Goal: Information Seeking & Learning: Learn about a topic

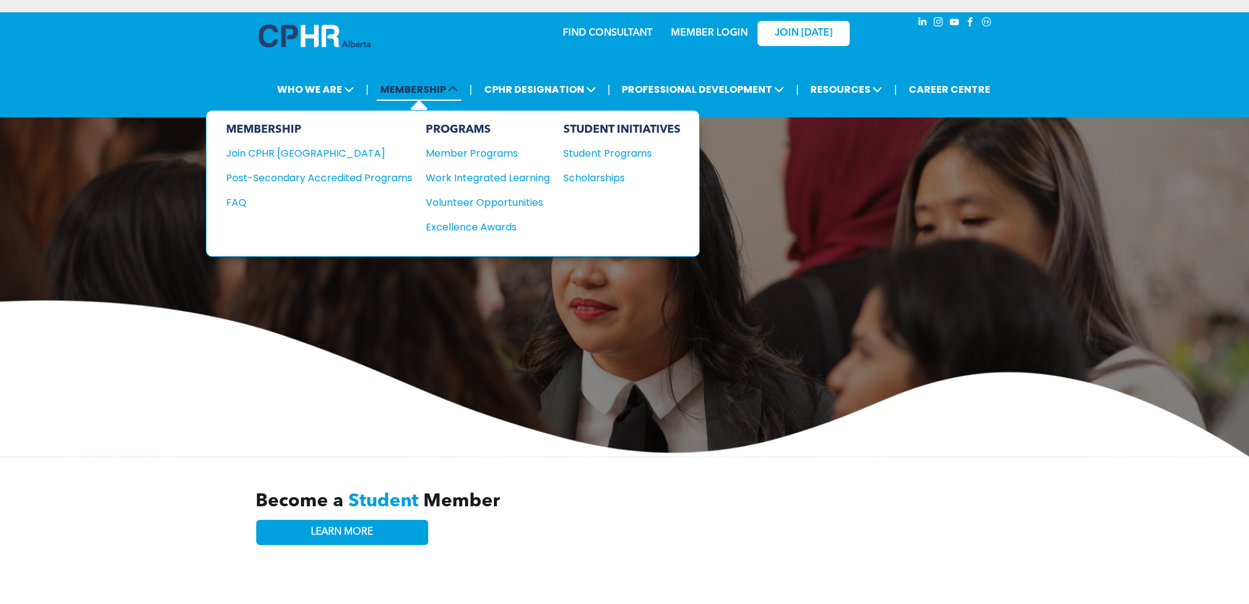
click at [444, 92] on span "MEMBERSHIP" at bounding box center [419, 89] width 85 height 23
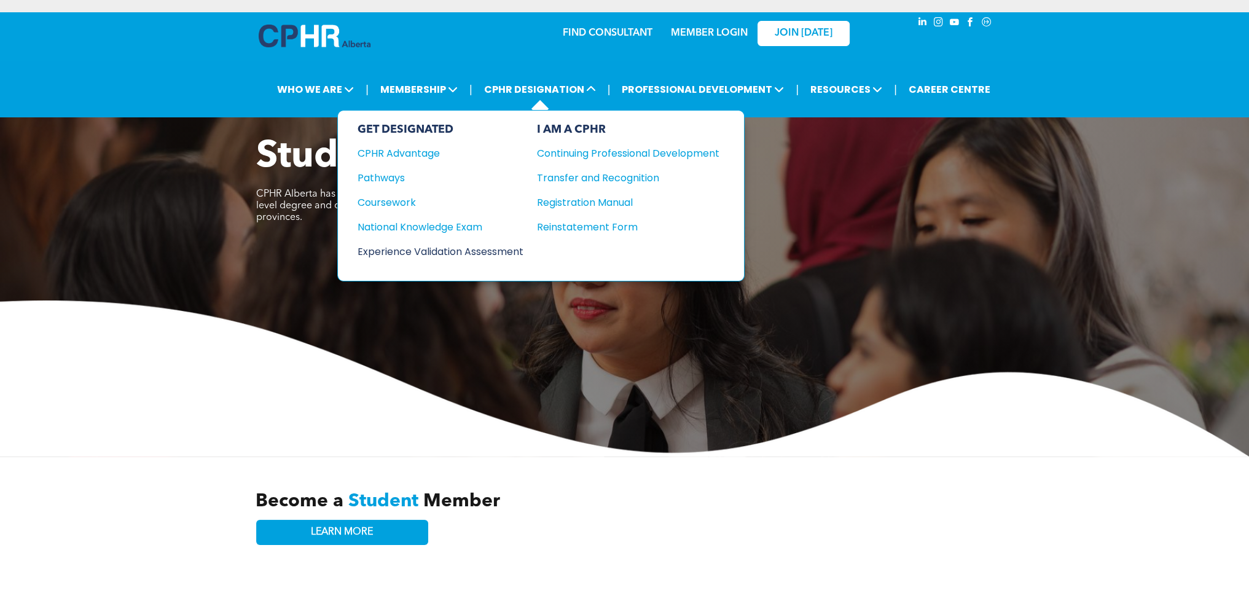
click at [444, 244] on div "Experience Validation Assessment" at bounding box center [432, 251] width 149 height 15
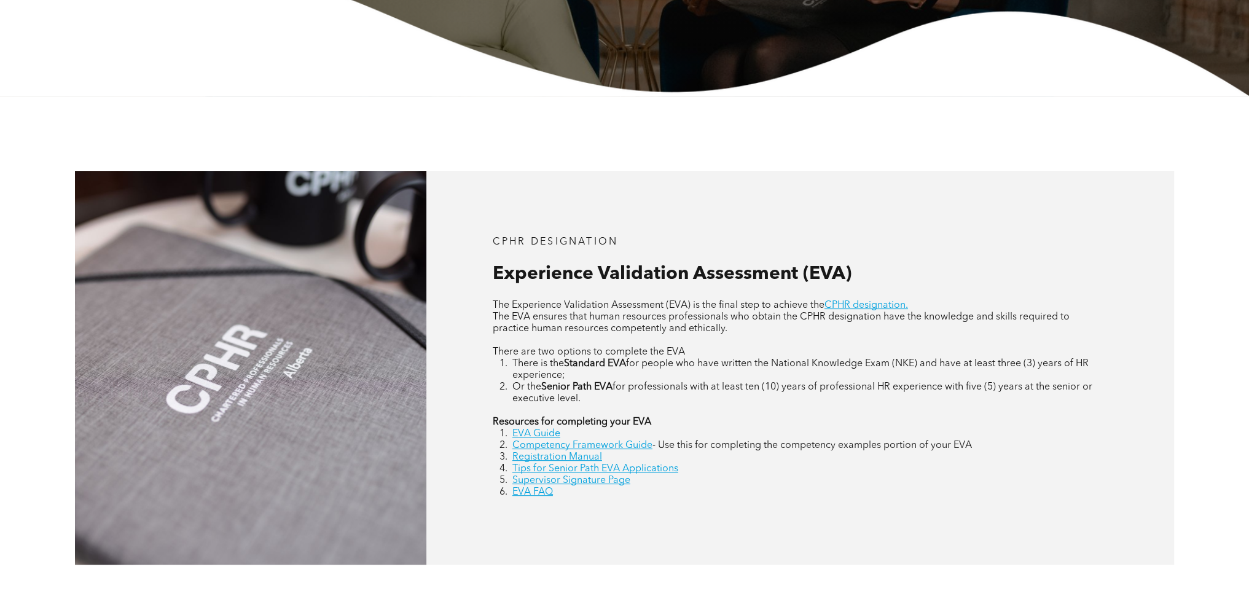
scroll to position [430, 0]
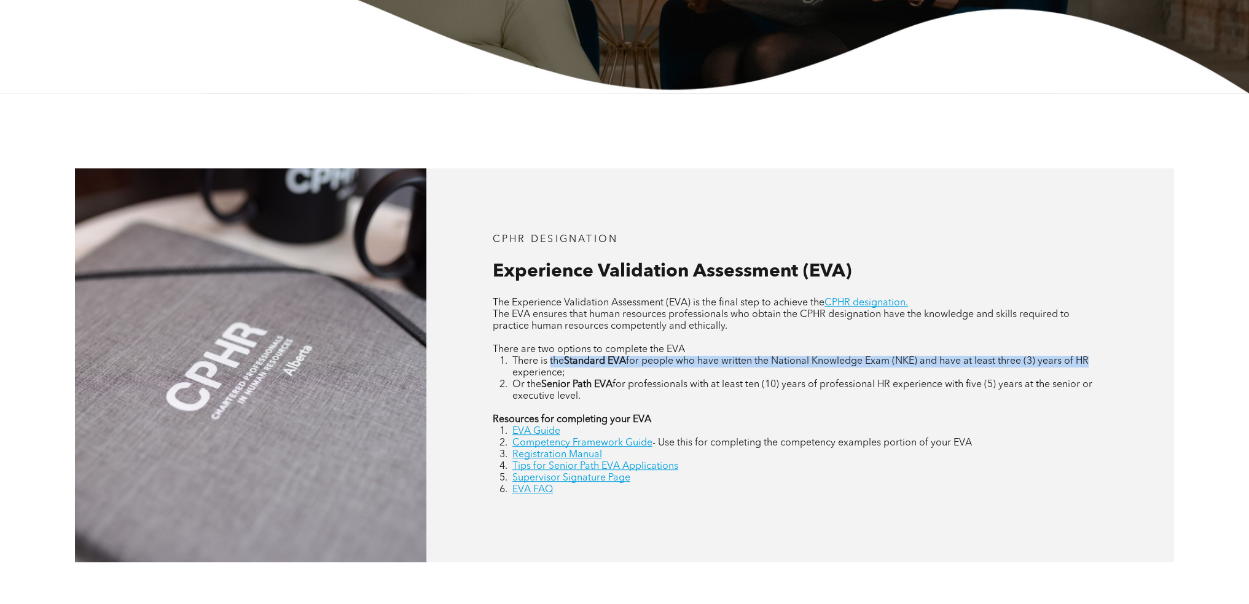
drag, startPoint x: 770, startPoint y: 365, endPoint x: 1098, endPoint y: 365, distance: 328.1
click at [1098, 365] on li "There is the Standard EVA for people who have written the National Knowledge Ex…" at bounding box center [810, 367] width 596 height 23
click at [567, 457] on link "Registration Manual" at bounding box center [557, 455] width 90 height 10
click at [533, 492] on link "EVA FAQ" at bounding box center [532, 490] width 41 height 10
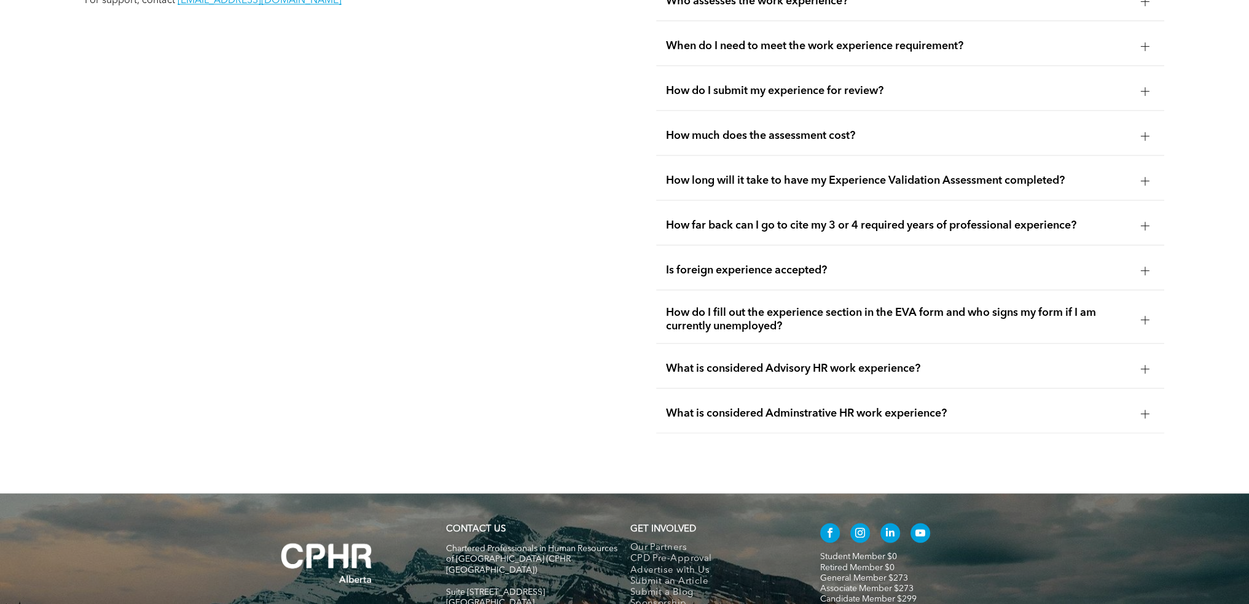
scroll to position [2551, 0]
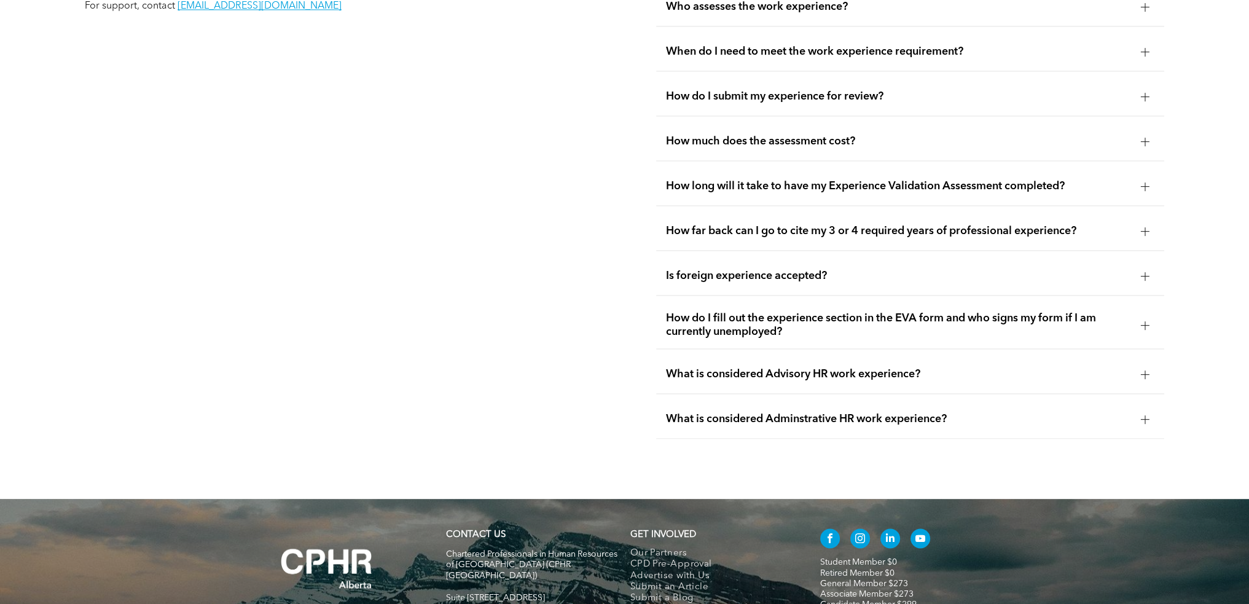
click at [757, 412] on span "What is considered Adminstrative HR work experience?" at bounding box center [898, 419] width 465 height 14
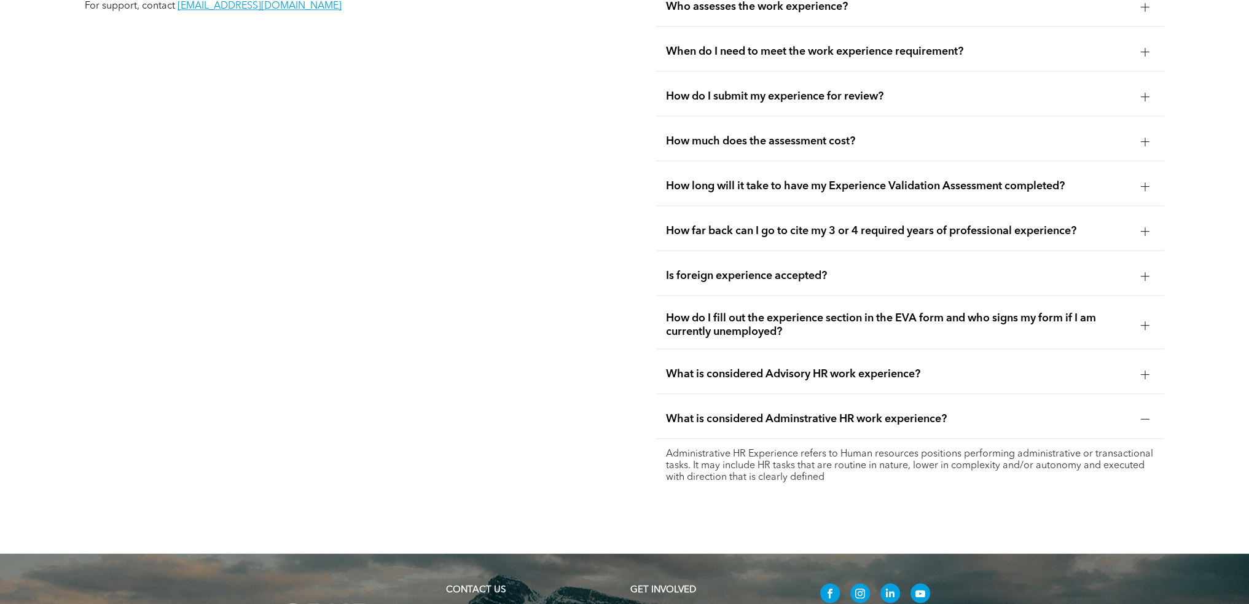
click at [757, 412] on span "What is considered Adminstrative HR work experience?" at bounding box center [898, 419] width 465 height 14
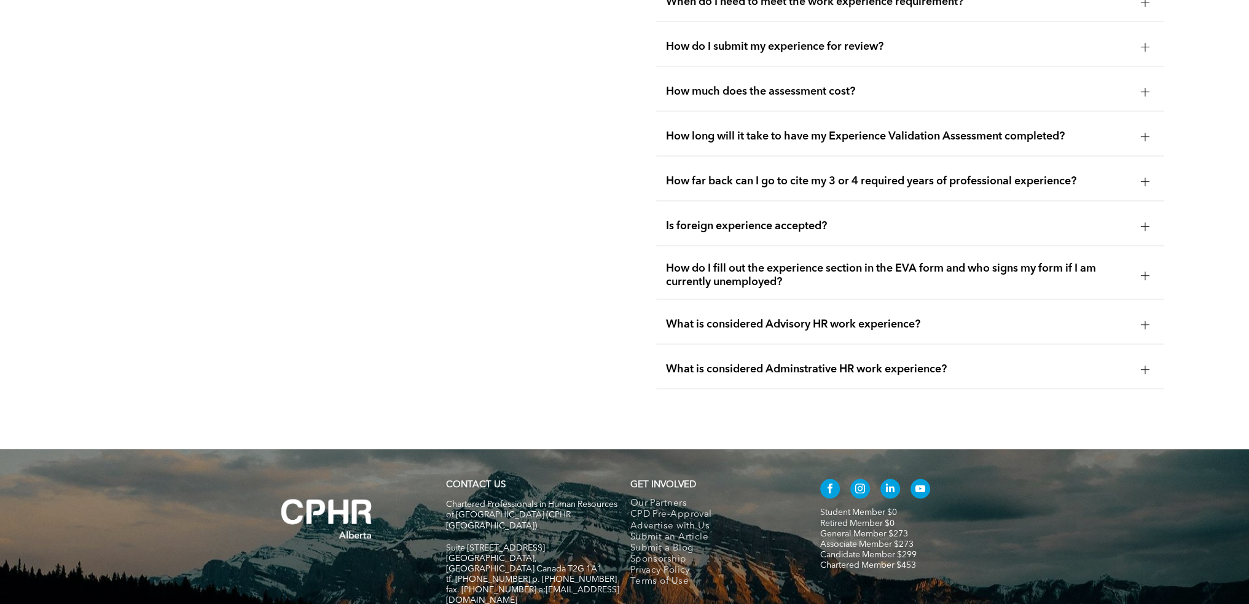
scroll to position [2674, 0]
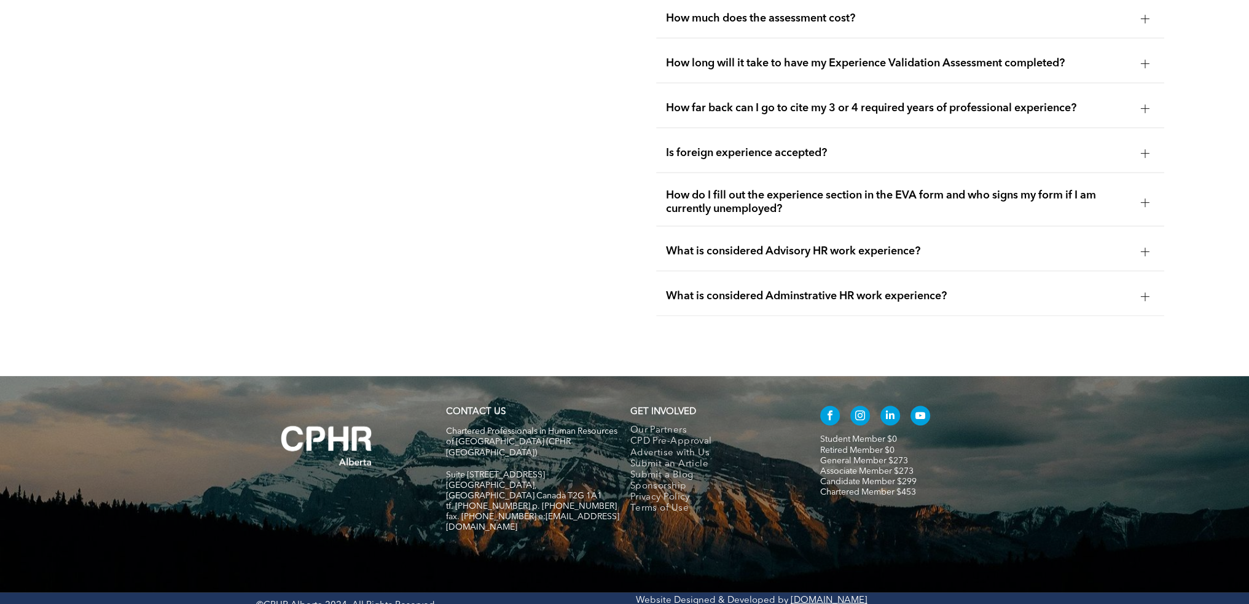
click at [842, 477] on link "Candidate Member $299" at bounding box center [868, 481] width 96 height 9
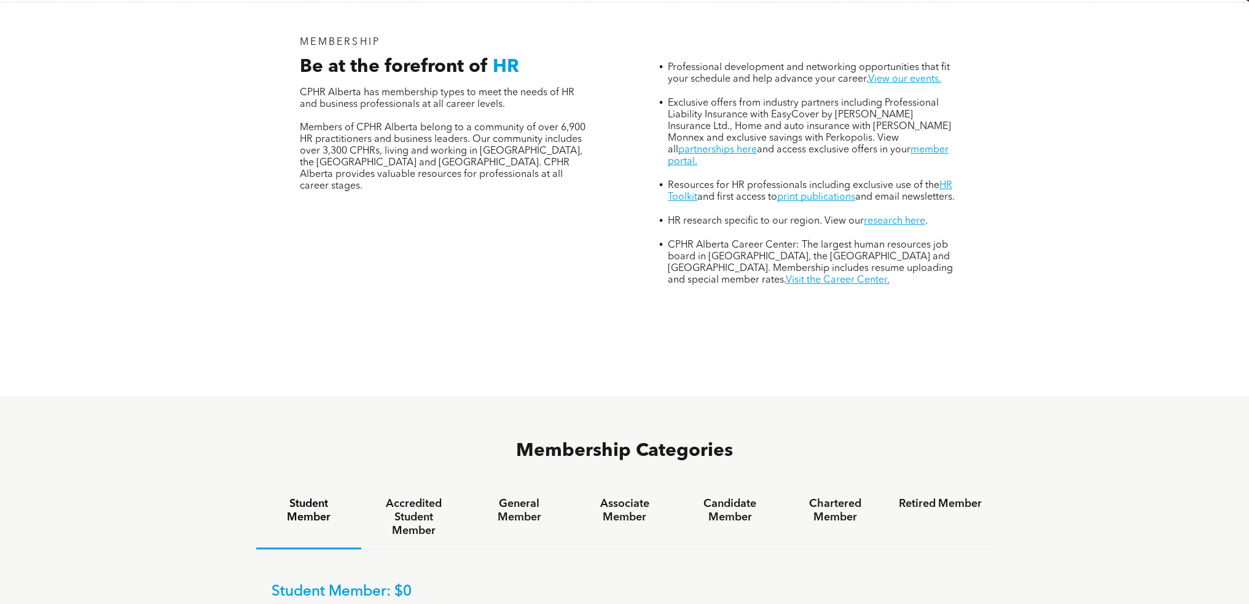
scroll to position [676, 0]
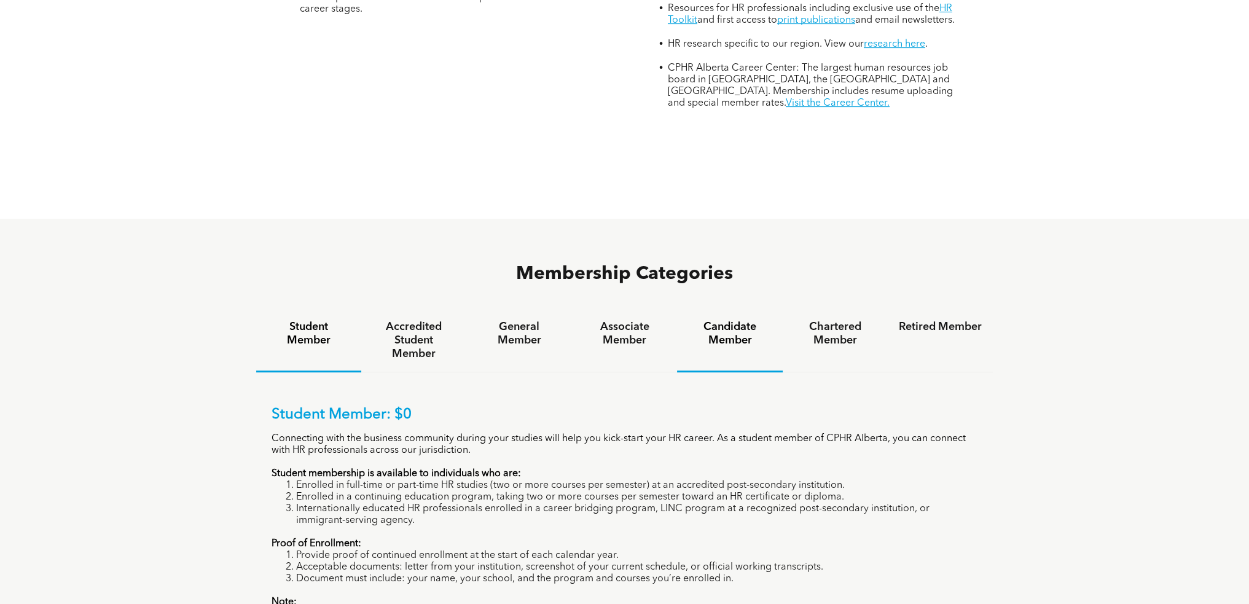
click at [743, 320] on h4 "Candidate Member" at bounding box center [729, 333] width 83 height 27
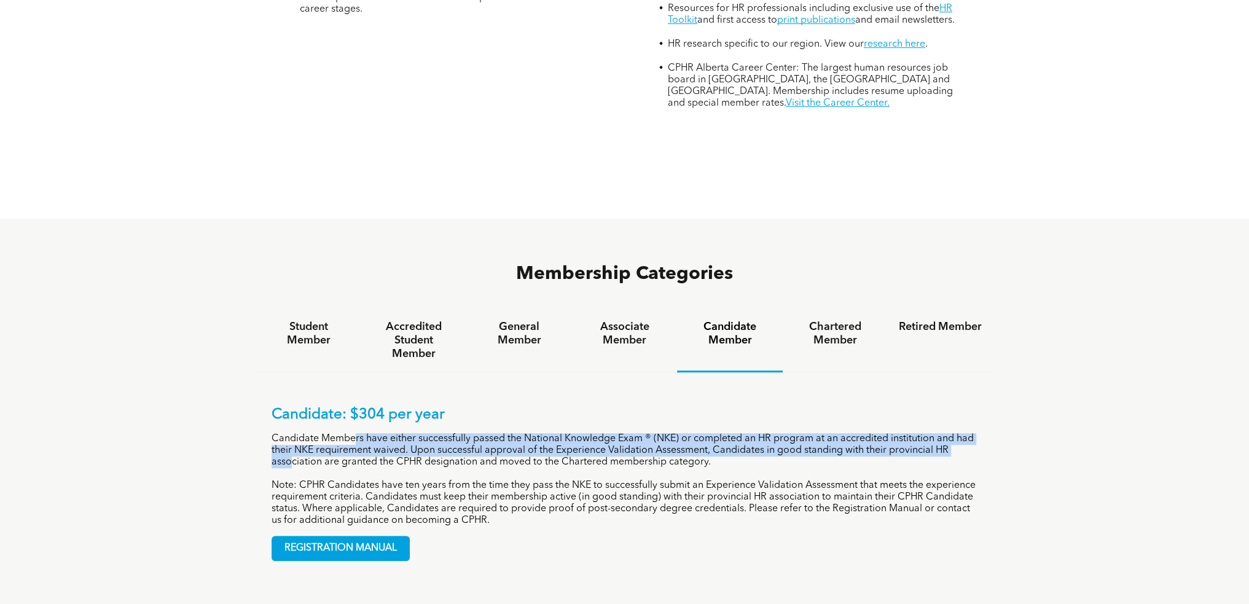
drag, startPoint x: 369, startPoint y: 383, endPoint x: 971, endPoint y: 390, distance: 602.2
click at [971, 433] on p "Candidate Members have either successfully passed the National Knowledge Exam ®…" at bounding box center [625, 450] width 707 height 35
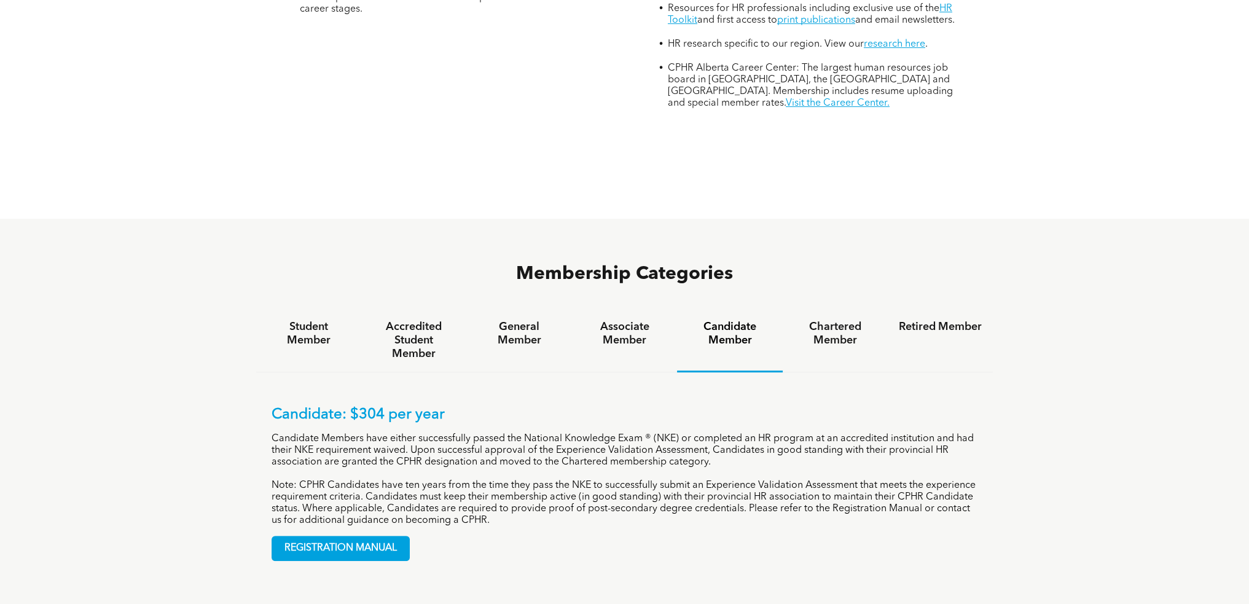
click at [757, 406] on p "Candidate: $304 per year" at bounding box center [625, 415] width 707 height 18
click at [646, 320] on h4 "Associate Member" at bounding box center [624, 333] width 83 height 27
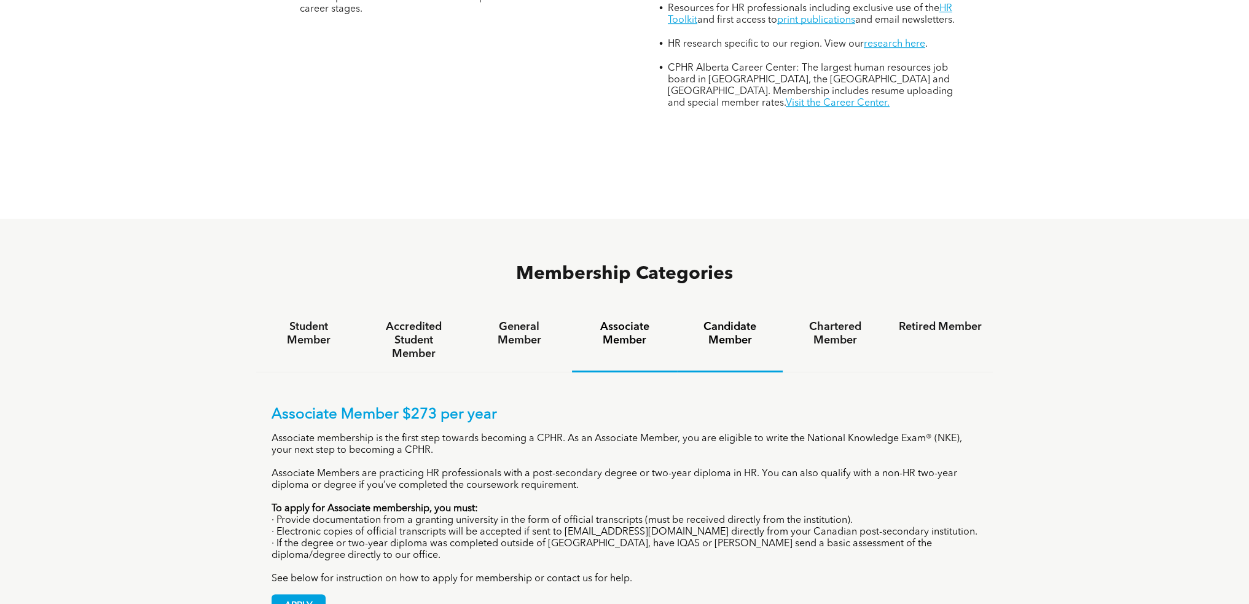
click at [720, 320] on h4 "Candidate Member" at bounding box center [729, 333] width 83 height 27
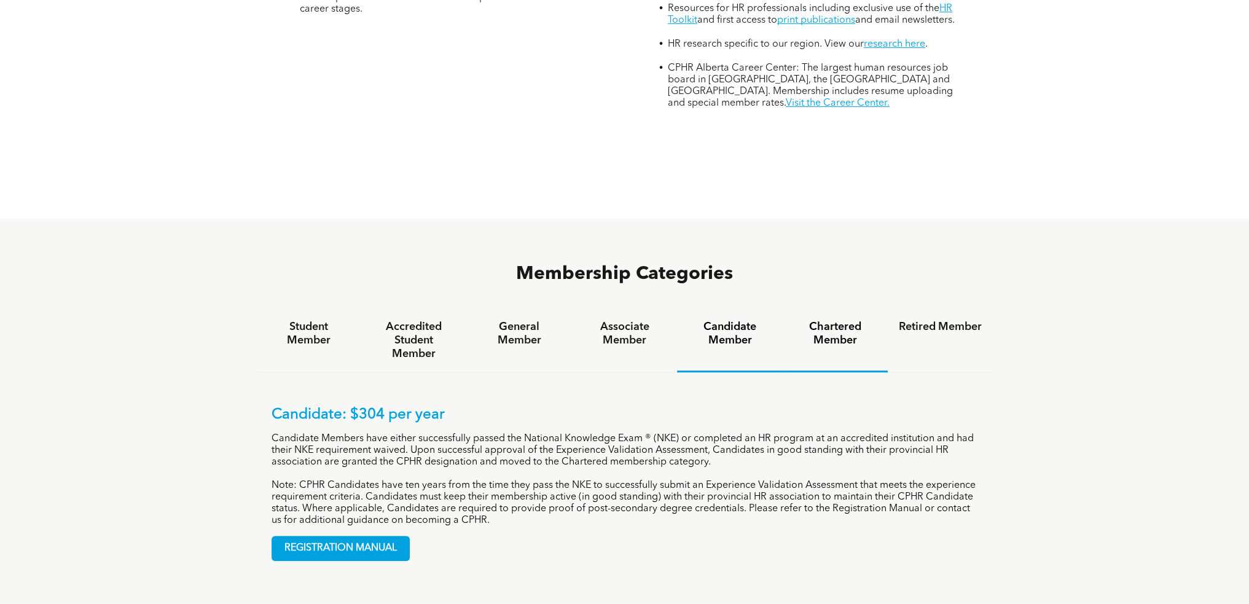
click at [822, 320] on h4 "Chartered Member" at bounding box center [835, 333] width 83 height 27
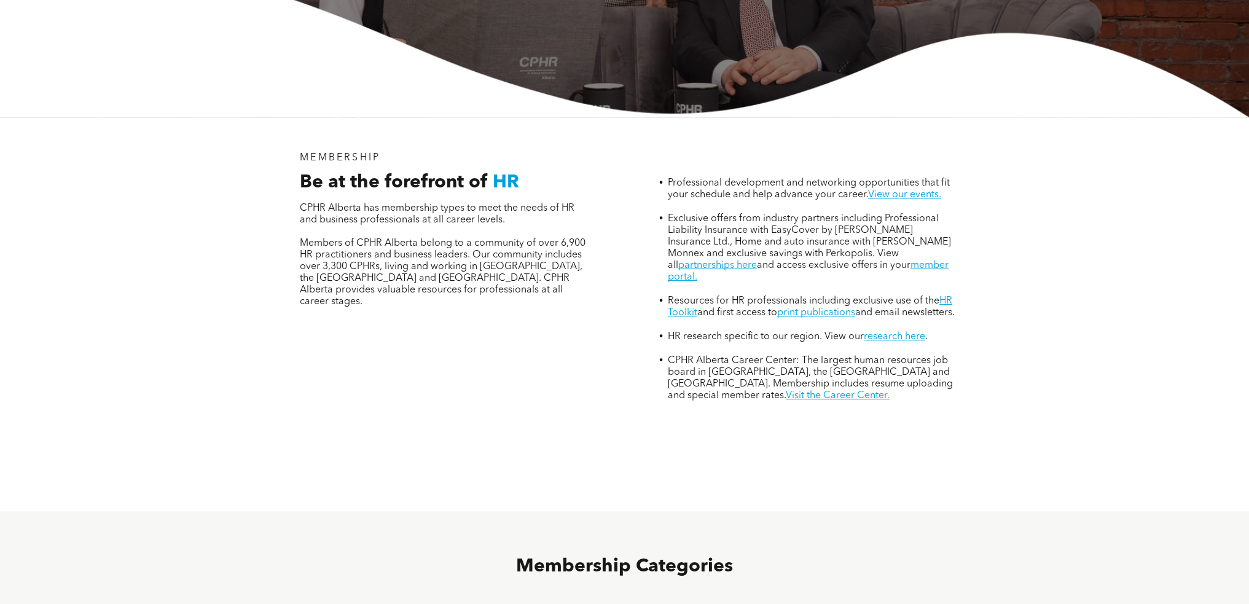
scroll to position [0, 0]
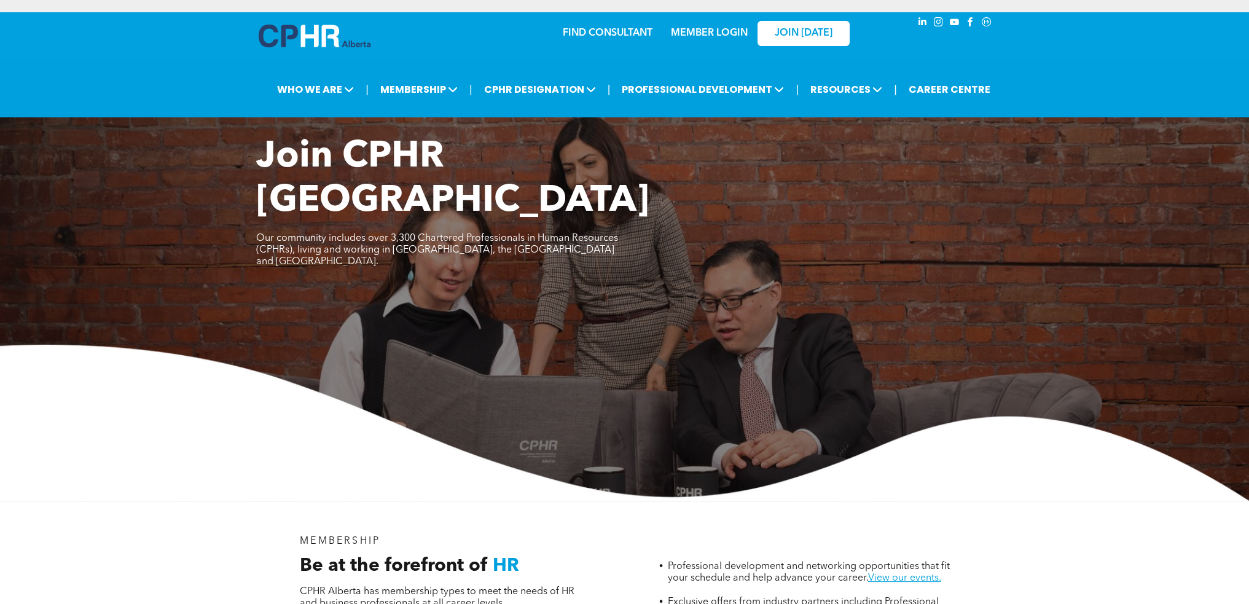
click at [332, 29] on img at bounding box center [315, 36] width 112 height 23
